Goal: Task Accomplishment & Management: Use online tool/utility

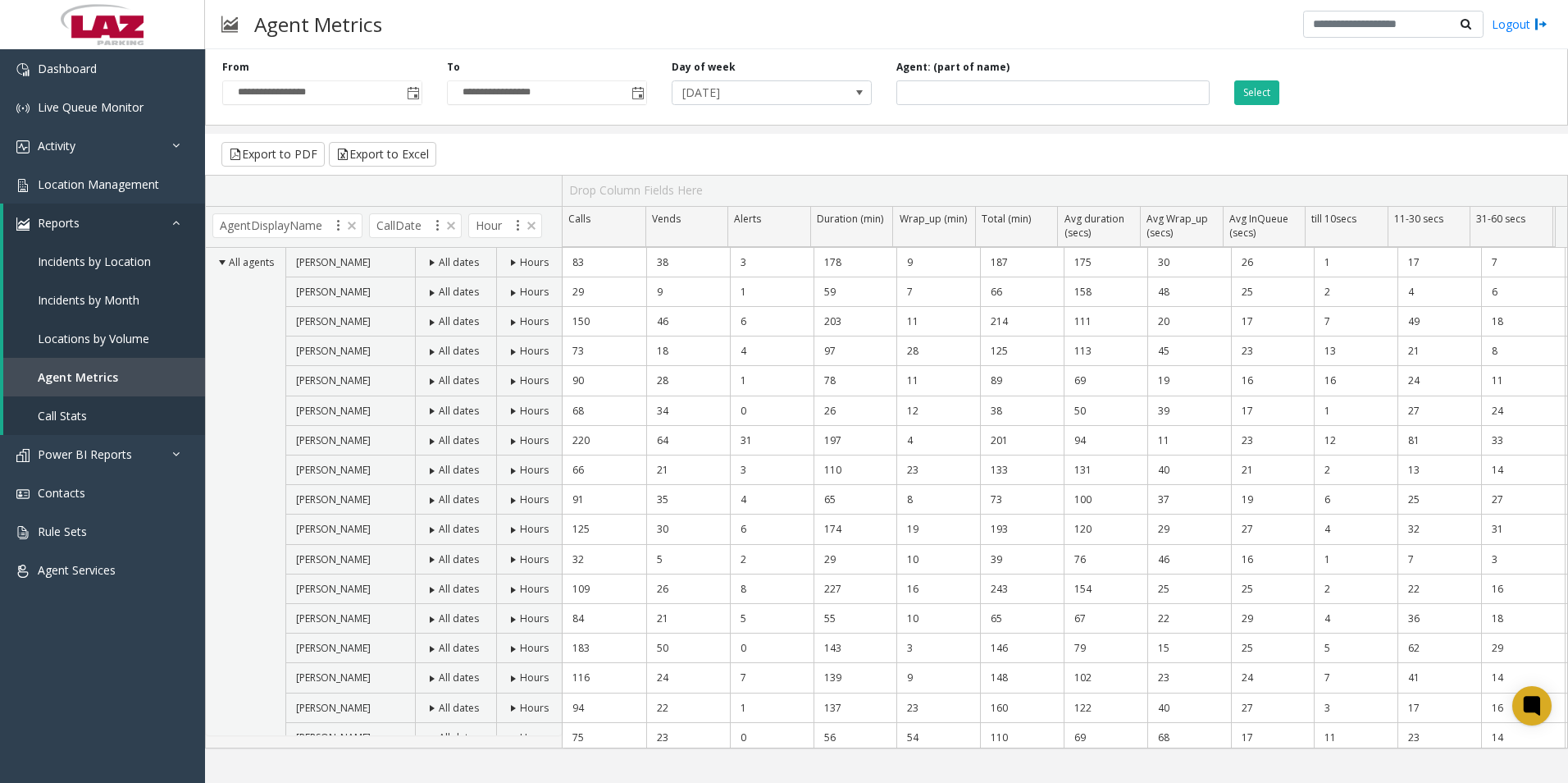
scroll to position [72, 0]
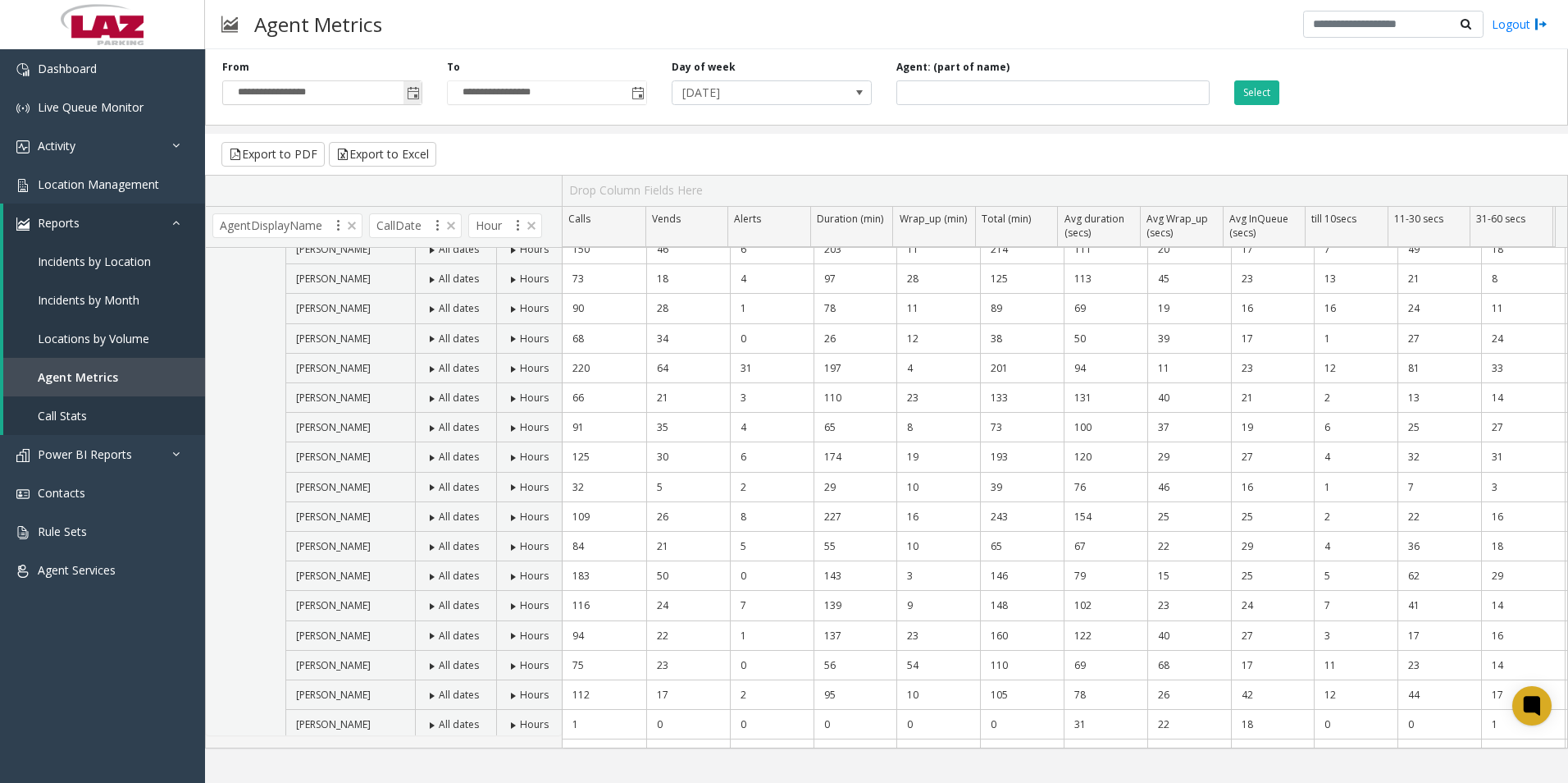
click at [412, 87] on span "Toggle popup" at bounding box center [413, 93] width 13 height 13
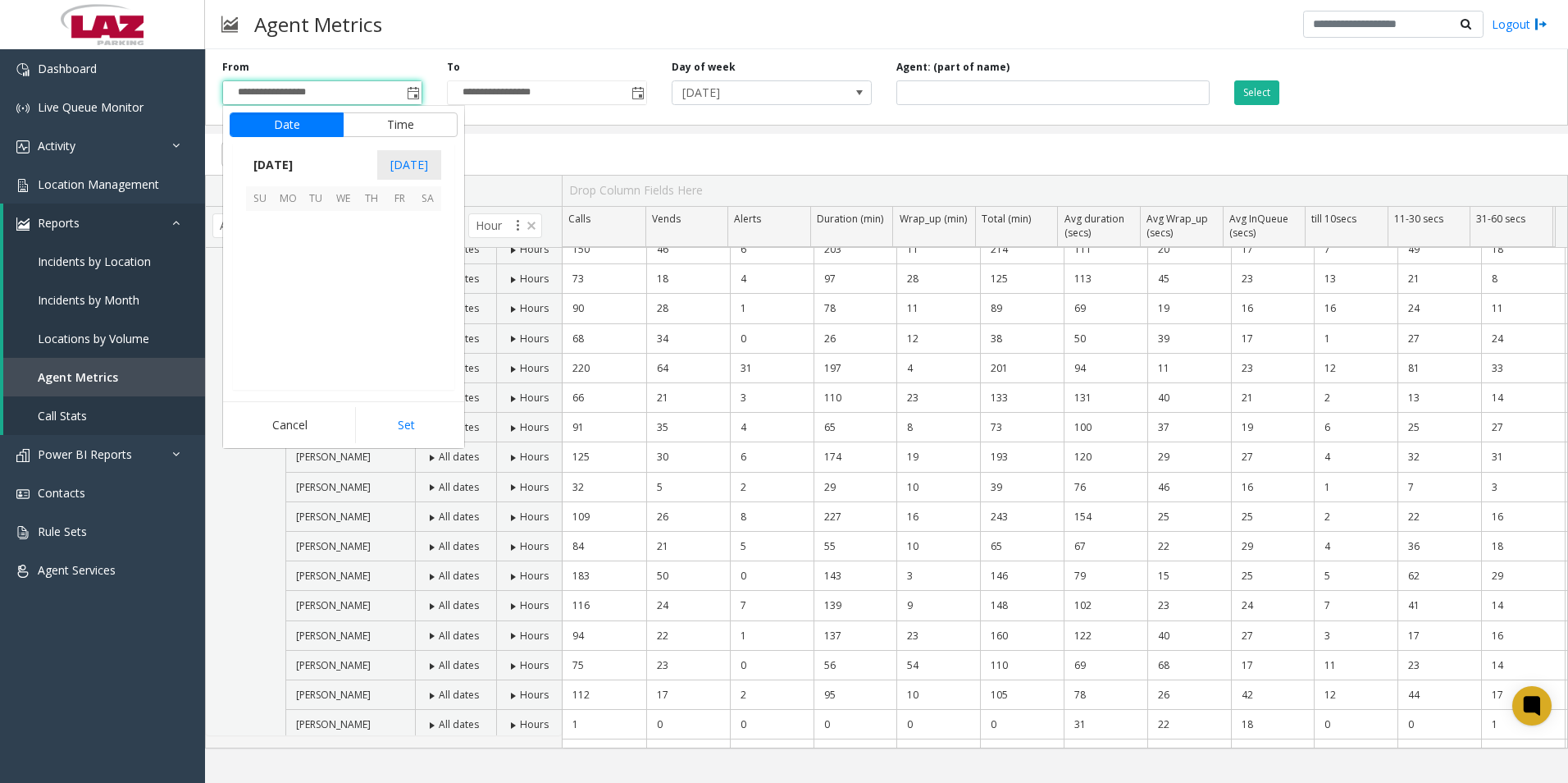
scroll to position [294460, 0]
click at [398, 225] on span "5" at bounding box center [399, 225] width 28 height 28
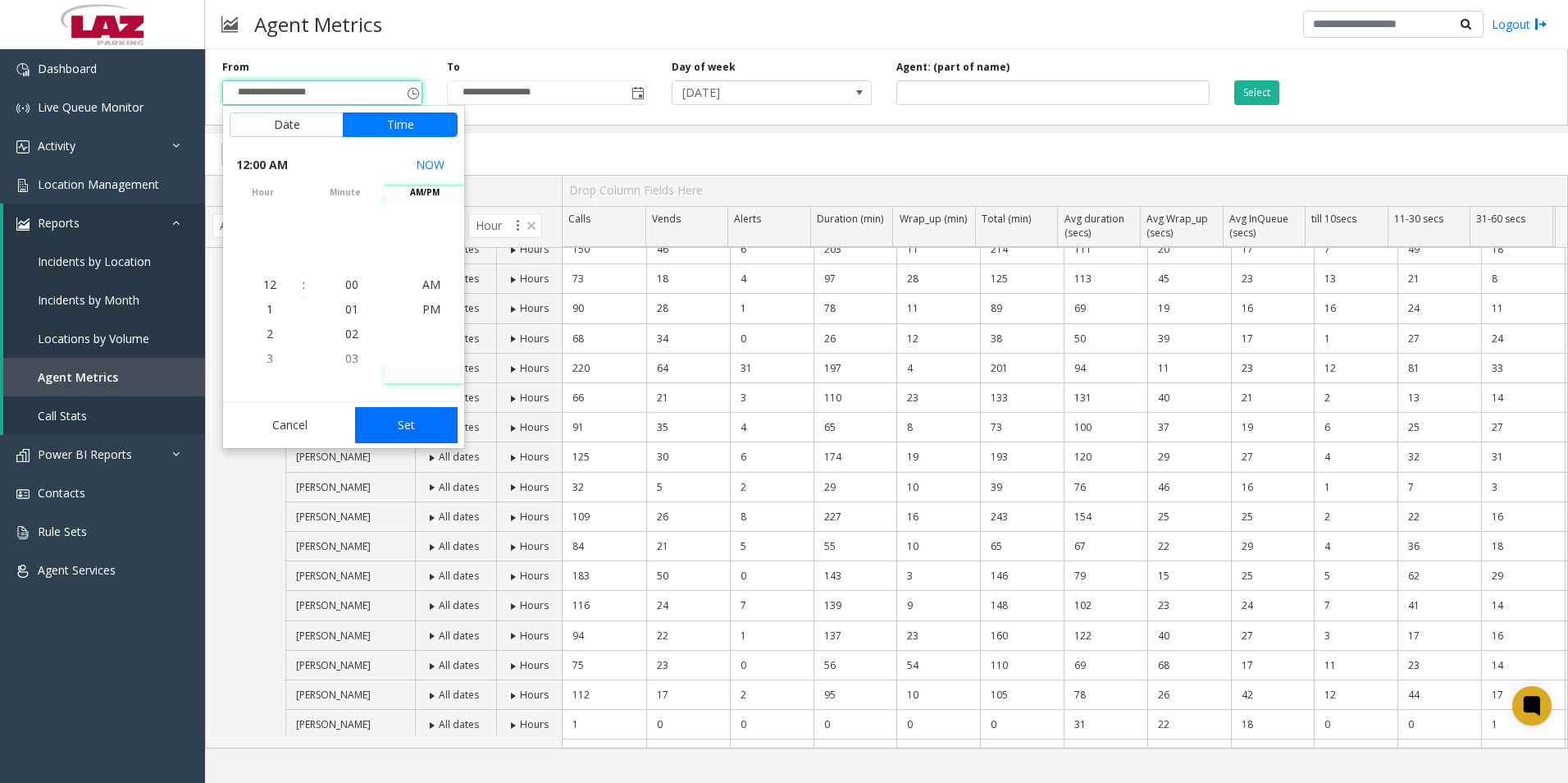
click at [421, 423] on button "Set" at bounding box center [407, 425] width 103 height 36
type input "**********"
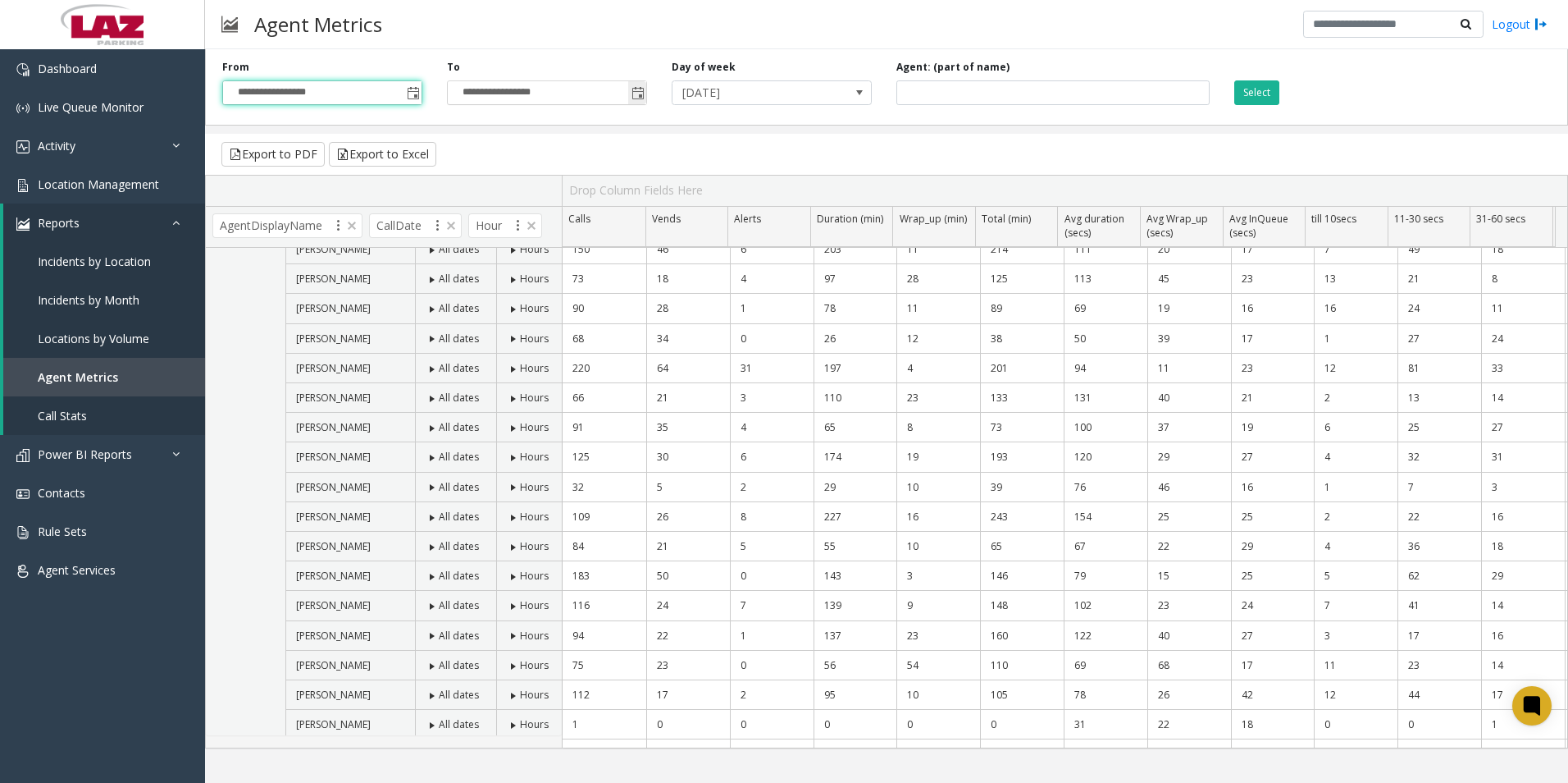
click at [635, 96] on span "Toggle popup" at bounding box center [637, 93] width 13 height 13
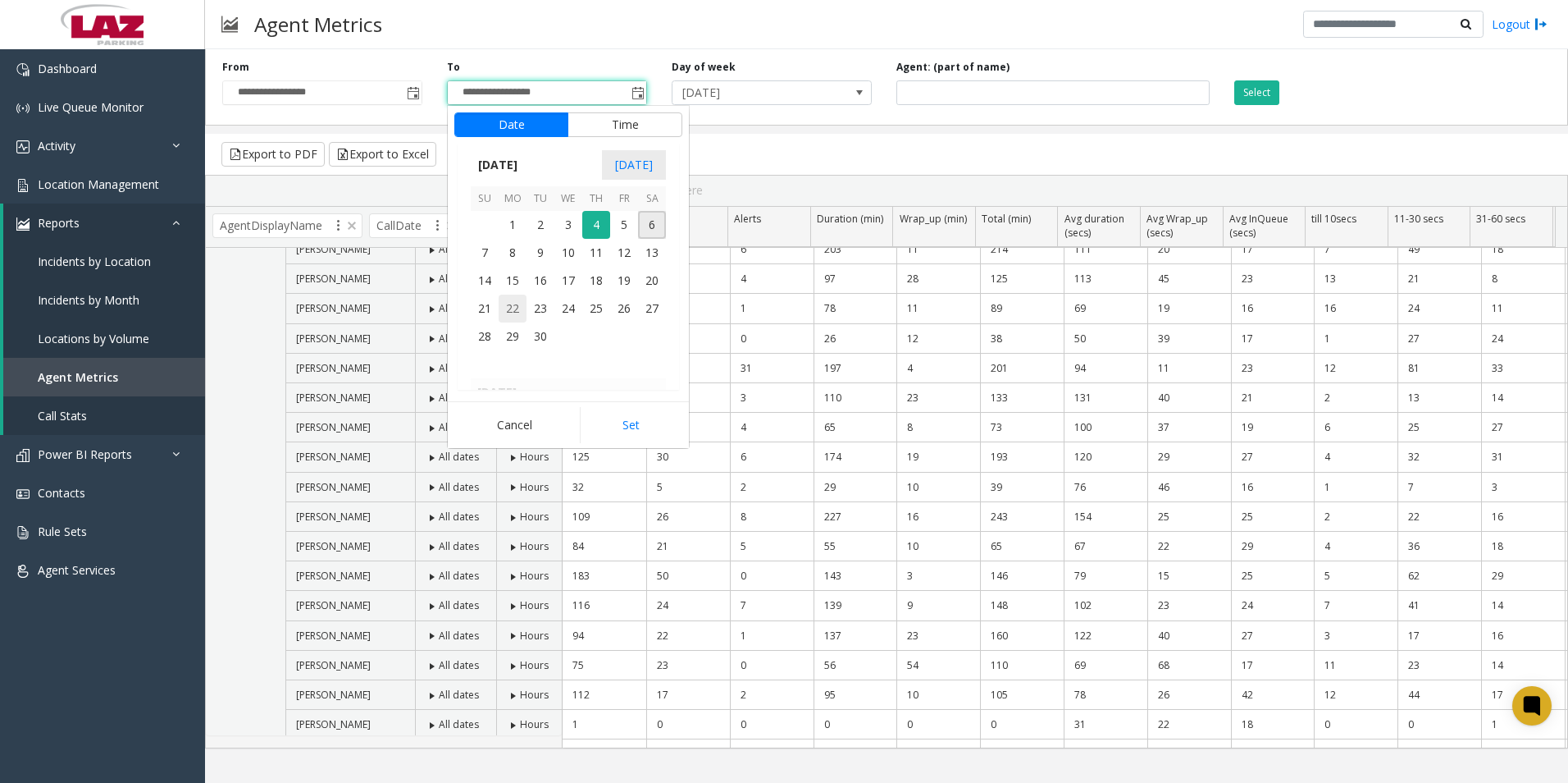
scroll to position [24, 0]
click at [629, 233] on span "5" at bounding box center [623, 225] width 28 height 28
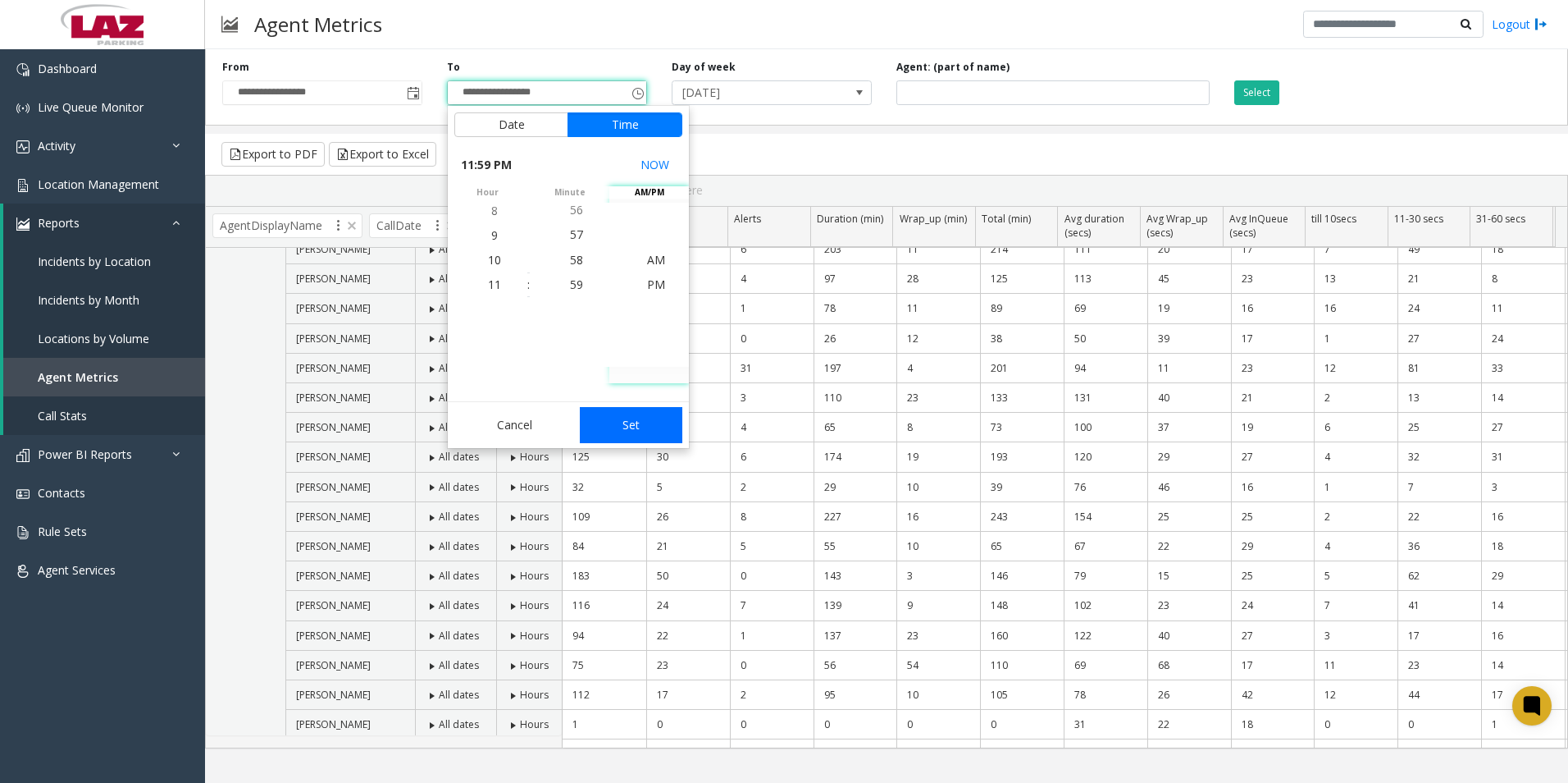
click at [635, 424] on button "Set" at bounding box center [631, 425] width 103 height 36
type input "**********"
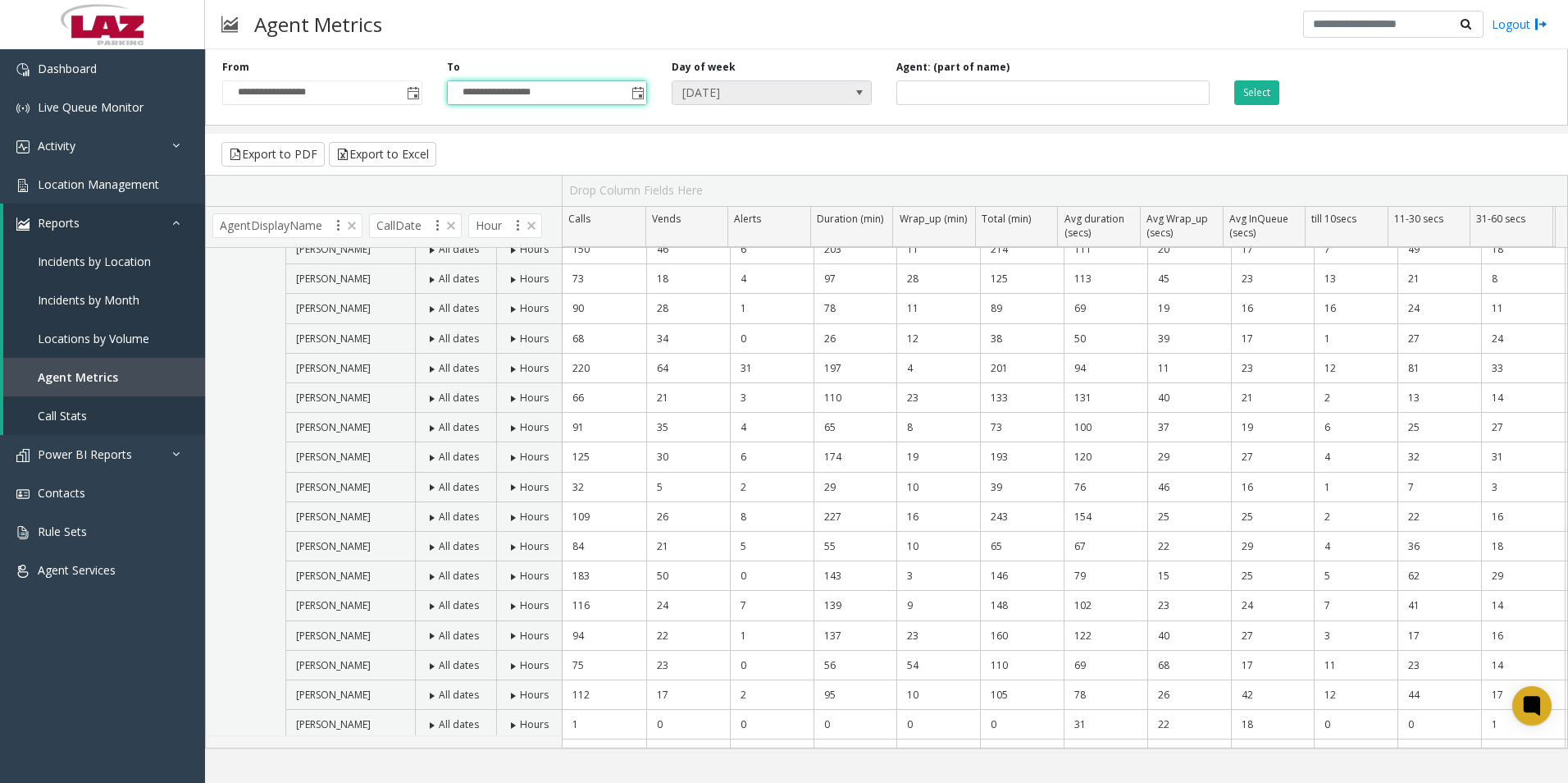
click at [814, 95] on span "[DATE]" at bounding box center [751, 93] width 159 height 23
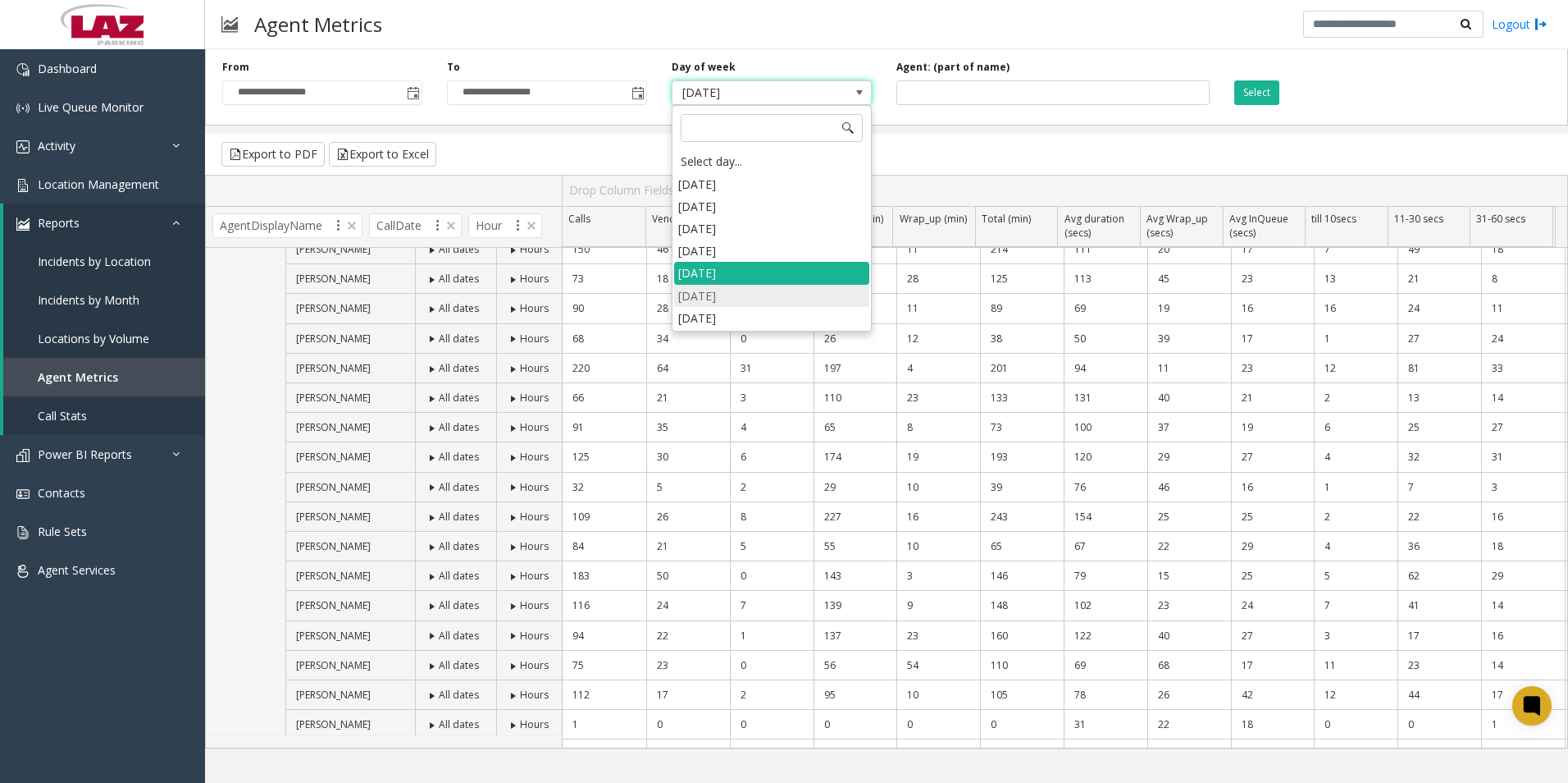
click at [744, 287] on li "[DATE]" at bounding box center [772, 296] width 195 height 22
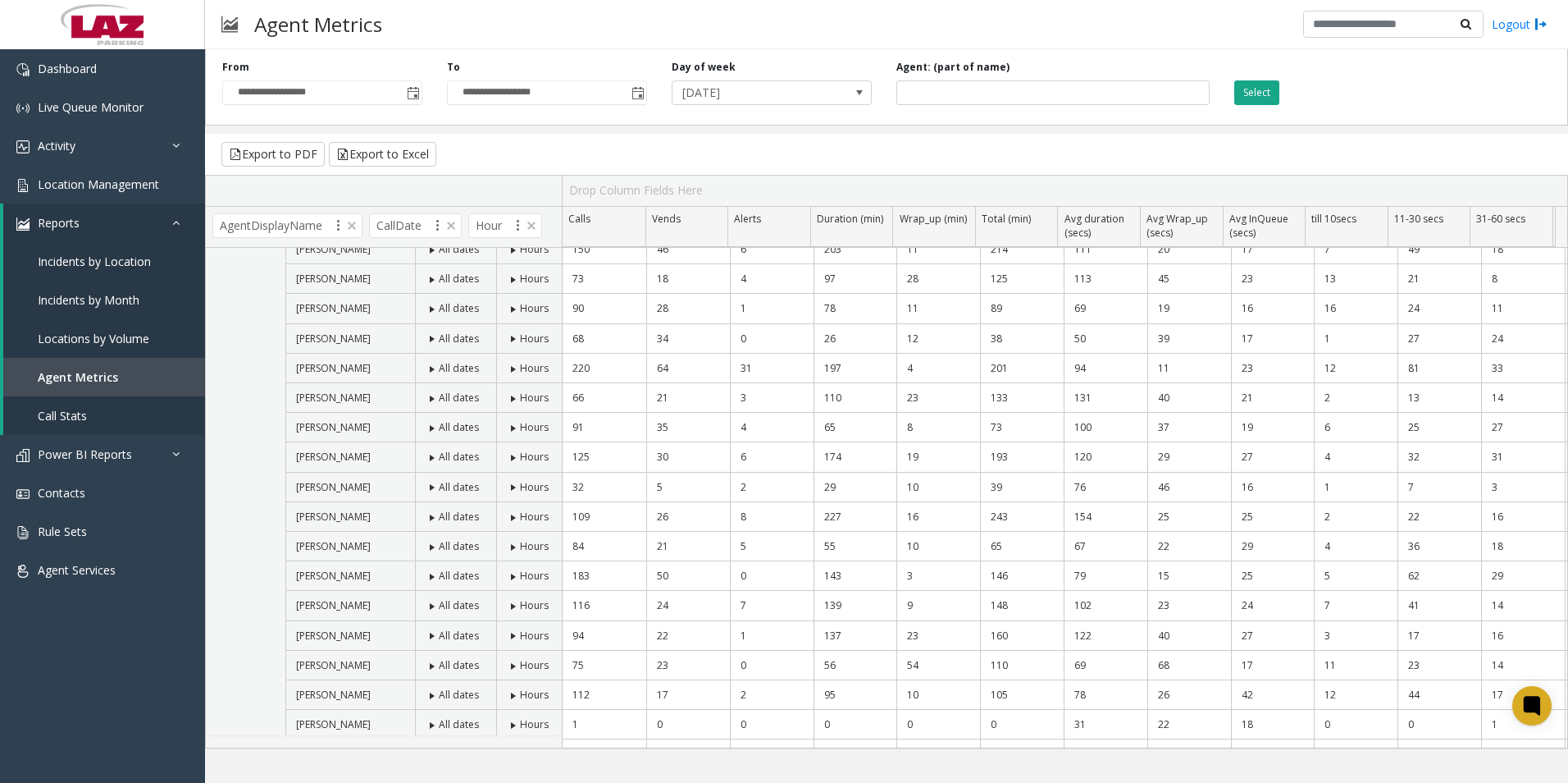
drag, startPoint x: 1260, startPoint y: 95, endPoint x: 1261, endPoint y: 103, distance: 8.1
click at [1261, 103] on button "Select" at bounding box center [1257, 92] width 45 height 24
click at [378, 157] on button "Export to Excel" at bounding box center [382, 153] width 107 height 24
click at [997, 153] on div "Export to PDF Export to Excel" at bounding box center [886, 154] width 1363 height 41
